Goal: Task Accomplishment & Management: Complete application form

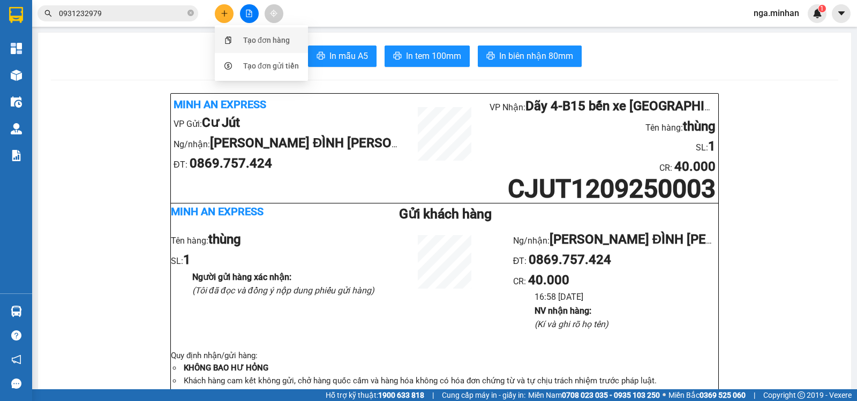
click at [248, 37] on div "Tạo đơn hàng" at bounding box center [266, 40] width 47 height 12
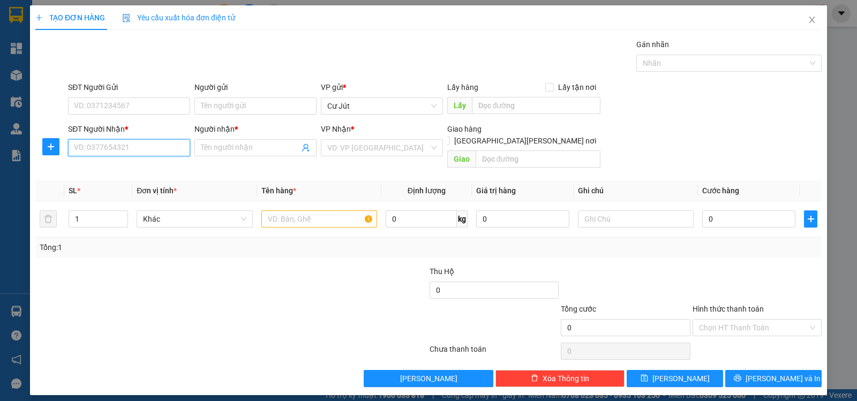
click at [153, 144] on input "SĐT Người Nhận *" at bounding box center [129, 147] width 122 height 17
click at [120, 169] on div "0907616947 - [PERSON_NAME]" at bounding box center [128, 169] width 109 height 12
type input "0907616947"
type input "[PERSON_NAME]"
checkbox input "true"
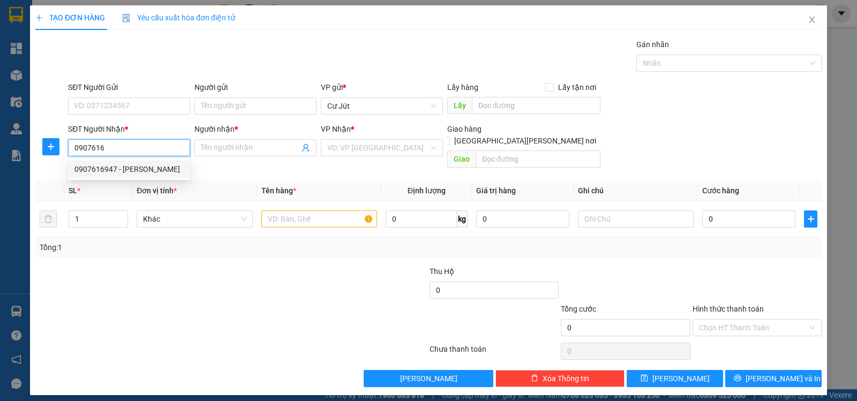
type input "133 NG [PERSON_NAME]-F2-Q8"
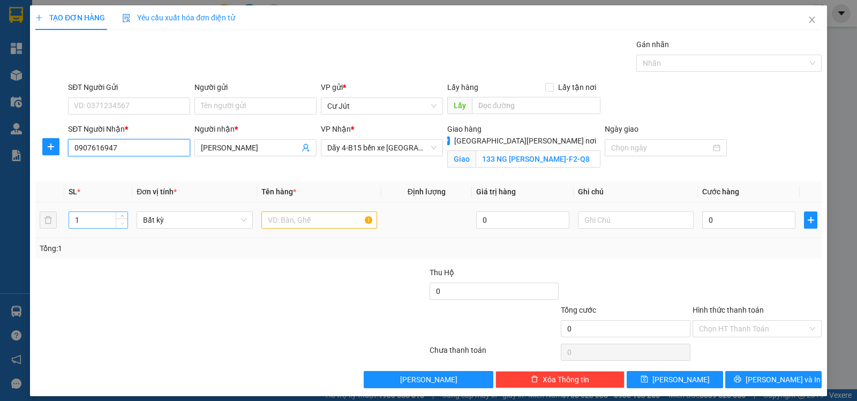
click at [123, 221] on span "down" at bounding box center [122, 224] width 6 height 6
type input "0907616947"
type input "2"
click at [119, 215] on span "up" at bounding box center [122, 217] width 6 height 6
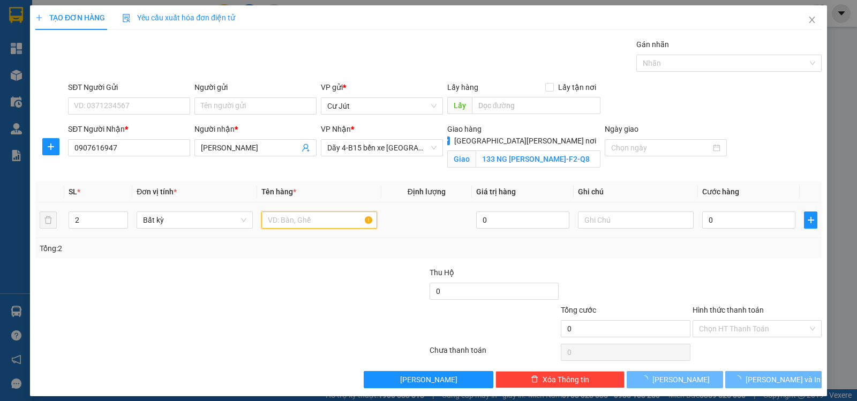
click at [309, 222] on input "text" at bounding box center [319, 220] width 116 height 17
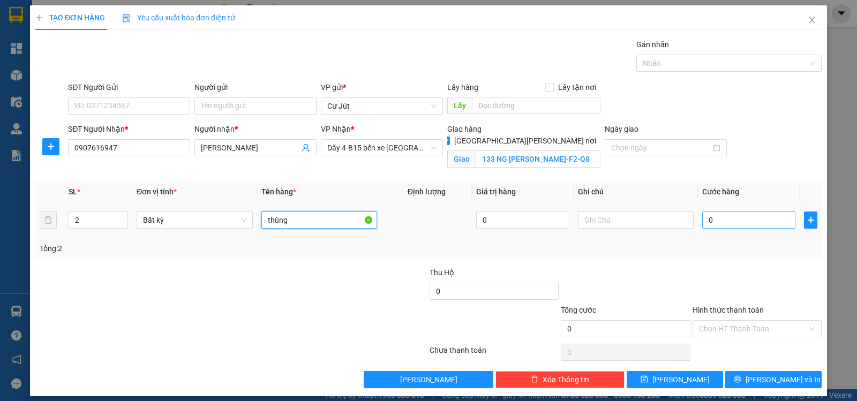
type input "thùng"
click at [727, 219] on input "0" at bounding box center [748, 220] width 93 height 17
type input "7"
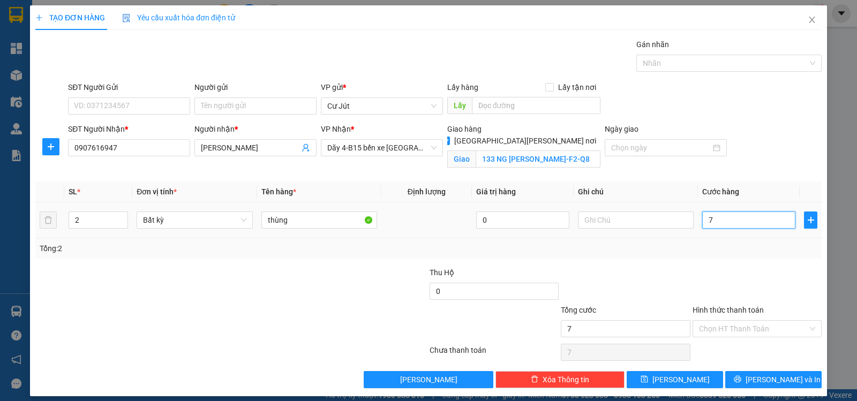
type input "70"
type input "70.000"
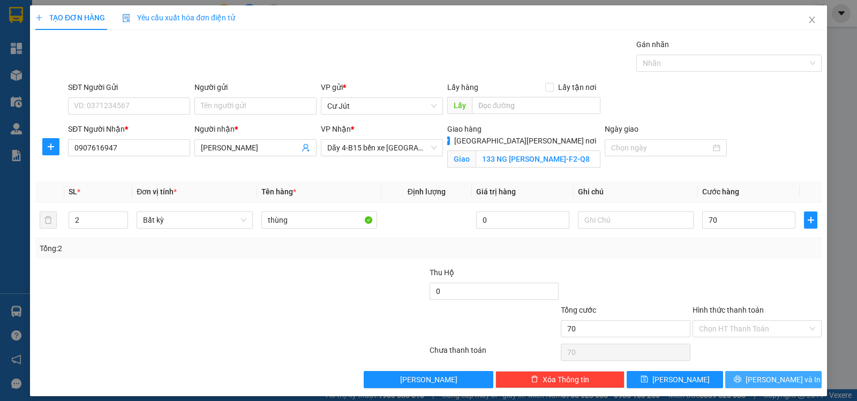
type input "70.000"
click at [780, 382] on span "[PERSON_NAME] và In" at bounding box center [783, 380] width 75 height 12
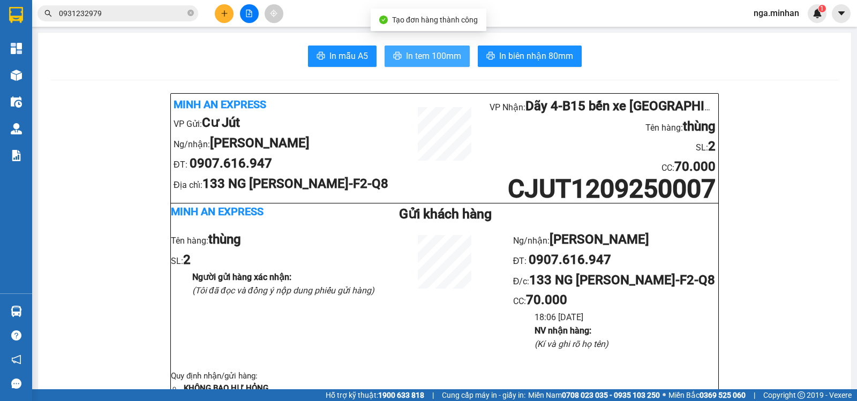
click at [440, 56] on span "In tem 100mm" at bounding box center [433, 55] width 55 height 13
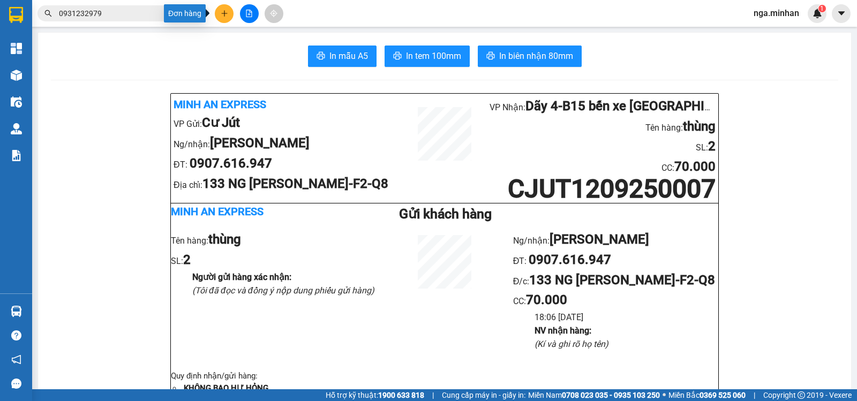
click at [223, 17] on icon "plus" at bounding box center [225, 14] width 8 height 8
click at [254, 38] on div "Tạo đơn hàng" at bounding box center [266, 40] width 47 height 12
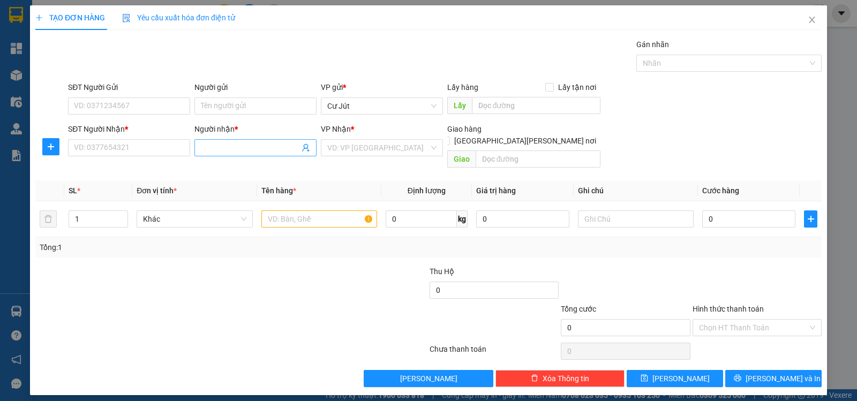
click at [236, 150] on input "Người nhận *" at bounding box center [250, 148] width 99 height 12
click at [143, 147] on input "SĐT Người Nhận *" at bounding box center [129, 147] width 122 height 17
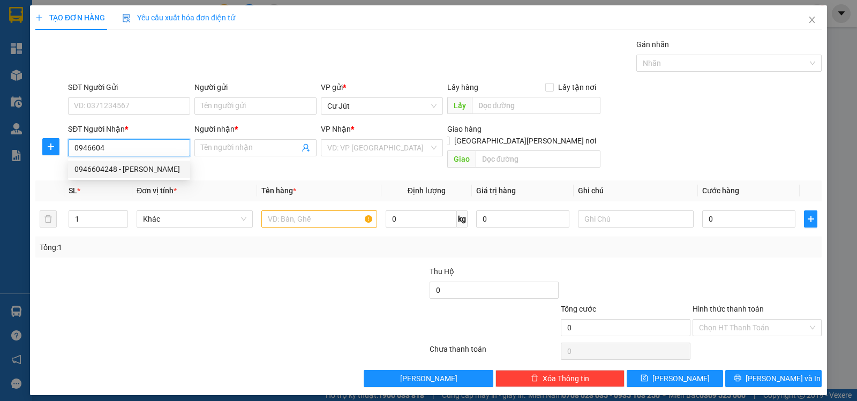
click at [124, 170] on div "0946604248 - [PERSON_NAME]" at bounding box center [128, 169] width 109 height 12
type input "0946604248"
type input "NHUNG"
type input "0946604248"
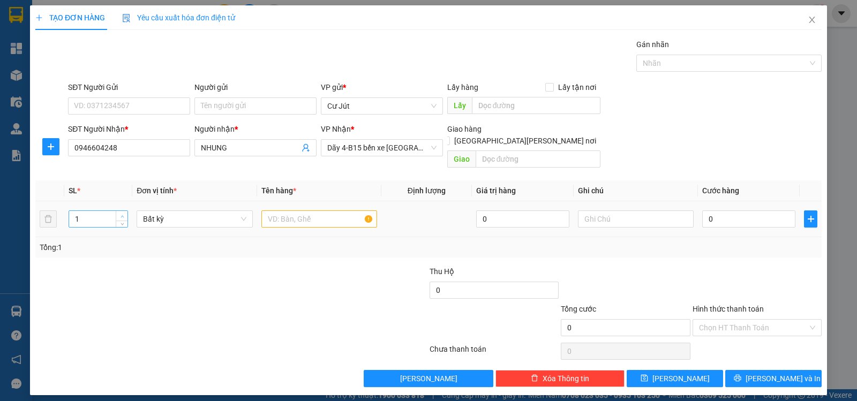
type input "2"
click at [119, 213] on span "up" at bounding box center [122, 216] width 6 height 6
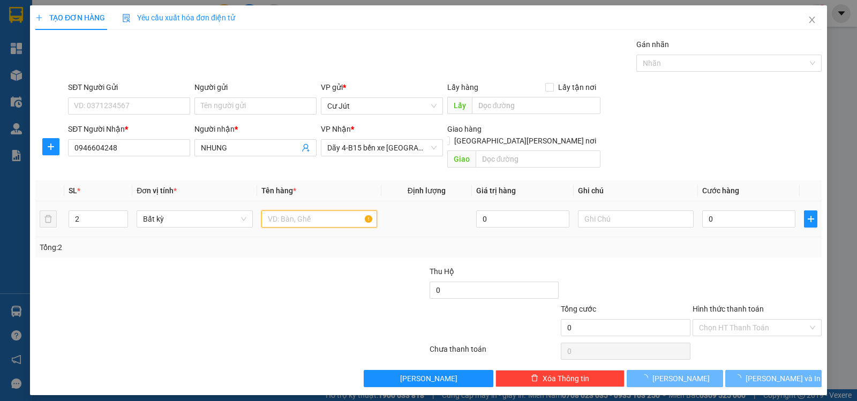
click at [290, 211] on input "text" at bounding box center [319, 219] width 116 height 17
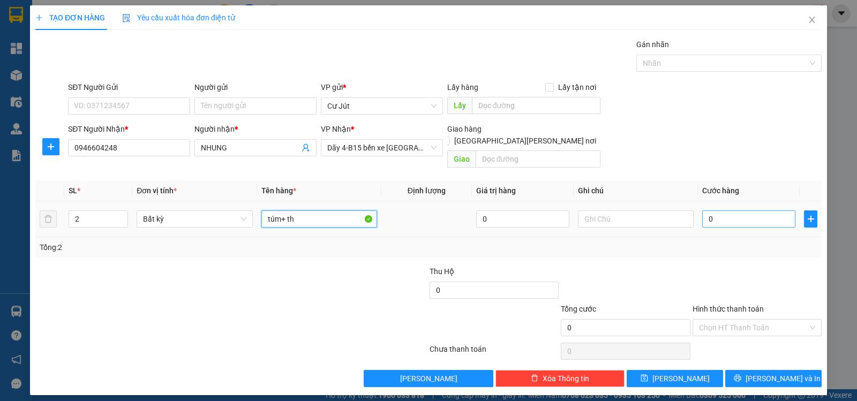
type input "túm+ th"
click at [732, 211] on input "0" at bounding box center [748, 219] width 93 height 17
type input "7"
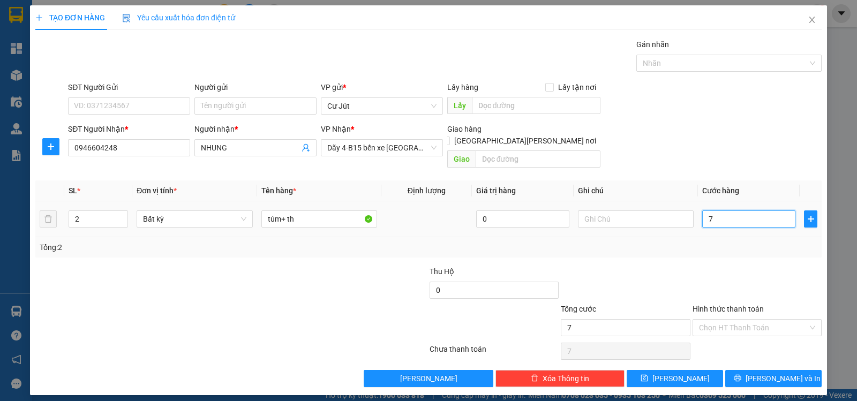
type input "70"
type input "70.000"
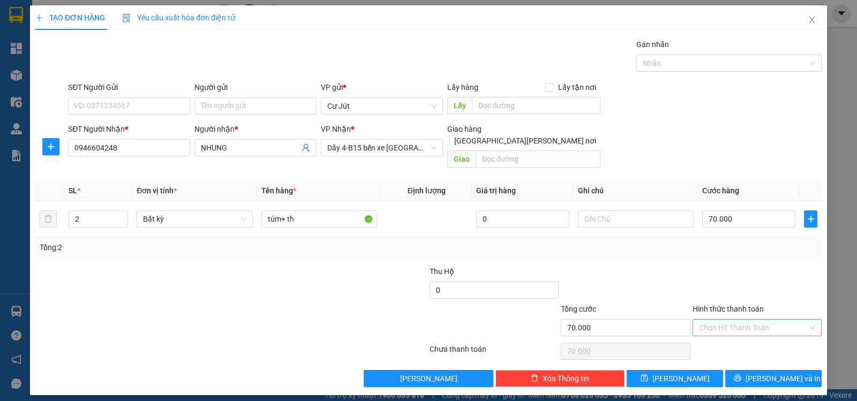
drag, startPoint x: 729, startPoint y: 315, endPoint x: 725, endPoint y: 321, distance: 7.4
click at [727, 320] on input "Hình thức thanh toán" at bounding box center [753, 328] width 109 height 16
click at [740, 336] on div "Tại văn phòng" at bounding box center [757, 338] width 116 height 12
type input "0"
click at [761, 372] on button "[PERSON_NAME] và In" at bounding box center [773, 378] width 96 height 17
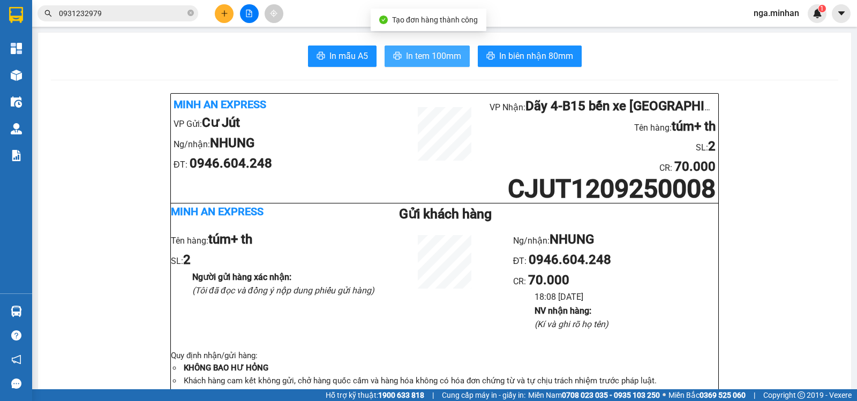
click at [441, 56] on span "In tem 100mm" at bounding box center [433, 55] width 55 height 13
